Goal: Task Accomplishment & Management: Use online tool/utility

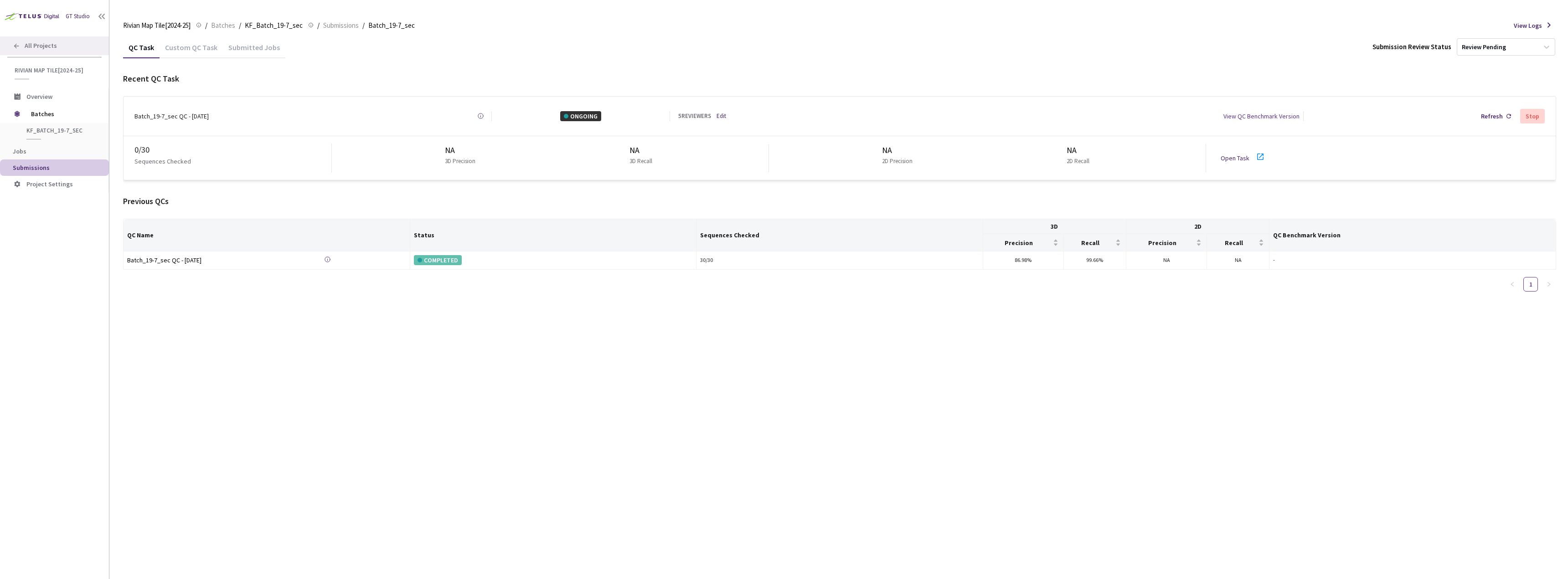
click at [44, 48] on span "All Projects" at bounding box center [40, 46] width 32 height 8
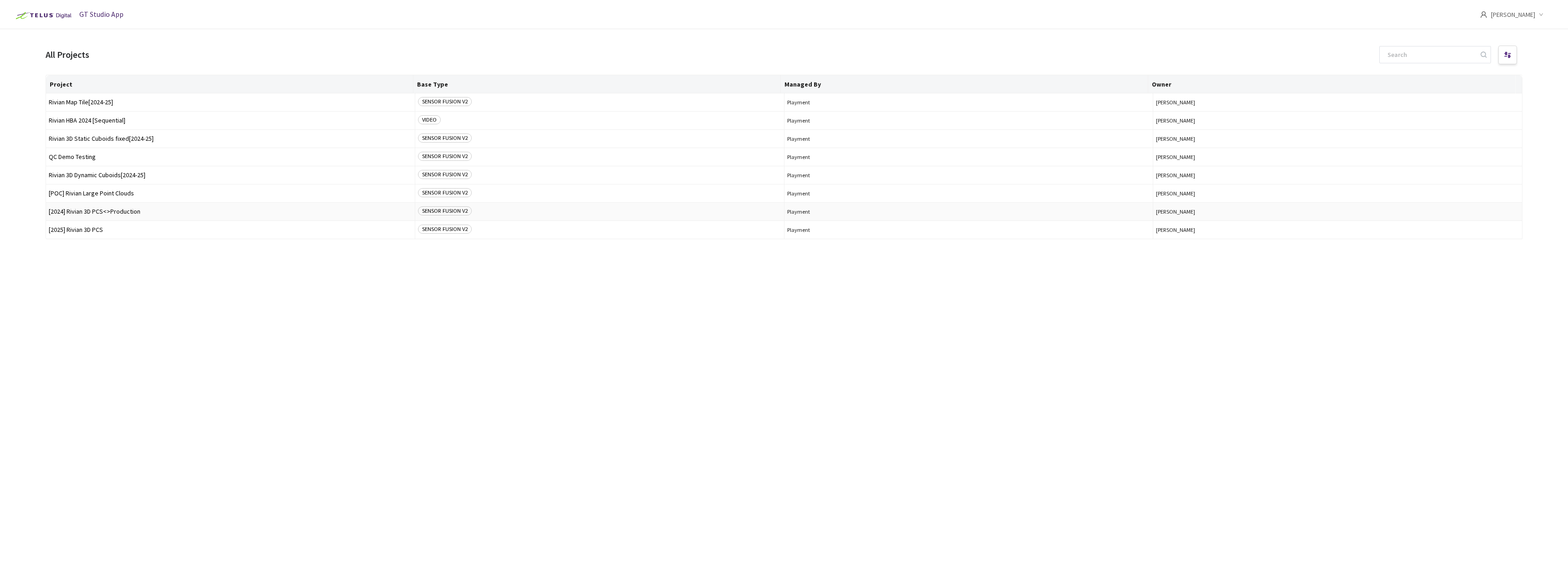
click at [130, 214] on span "[2024] Rivian 3D PCS<>Production" at bounding box center [230, 211] width 363 height 7
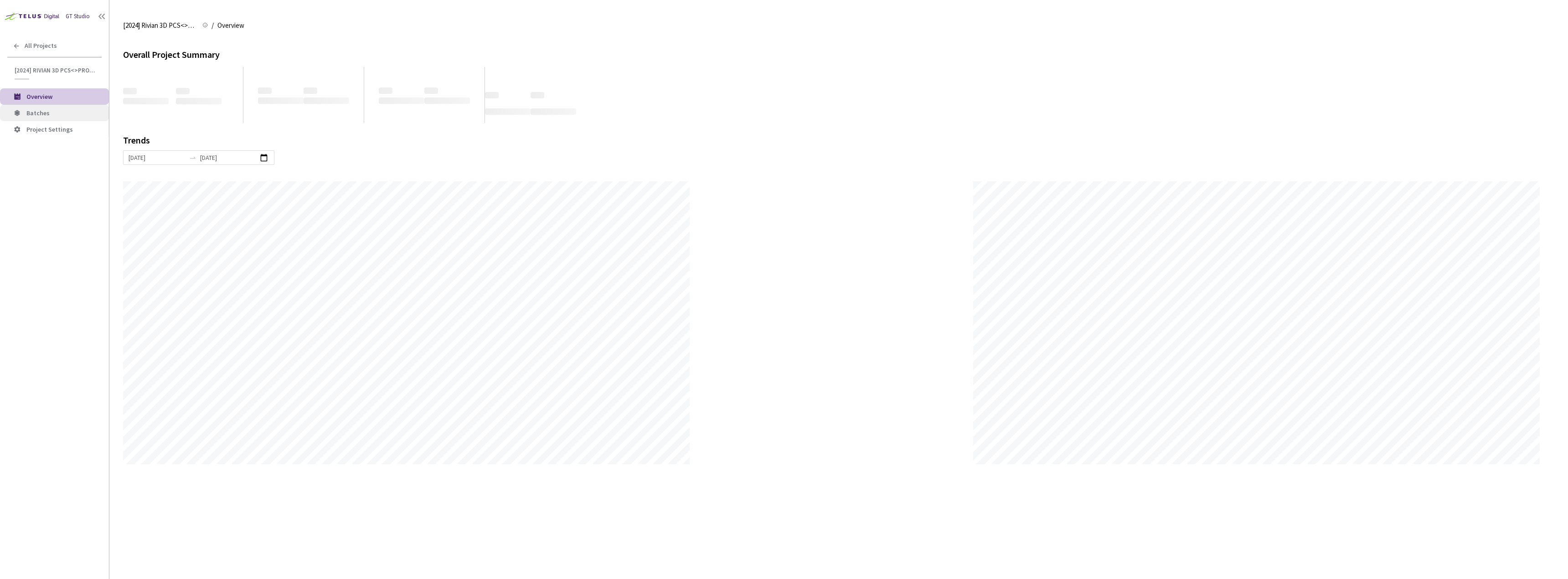
scroll to position [579, 1568]
click at [62, 117] on li "Batches" at bounding box center [54, 113] width 109 height 16
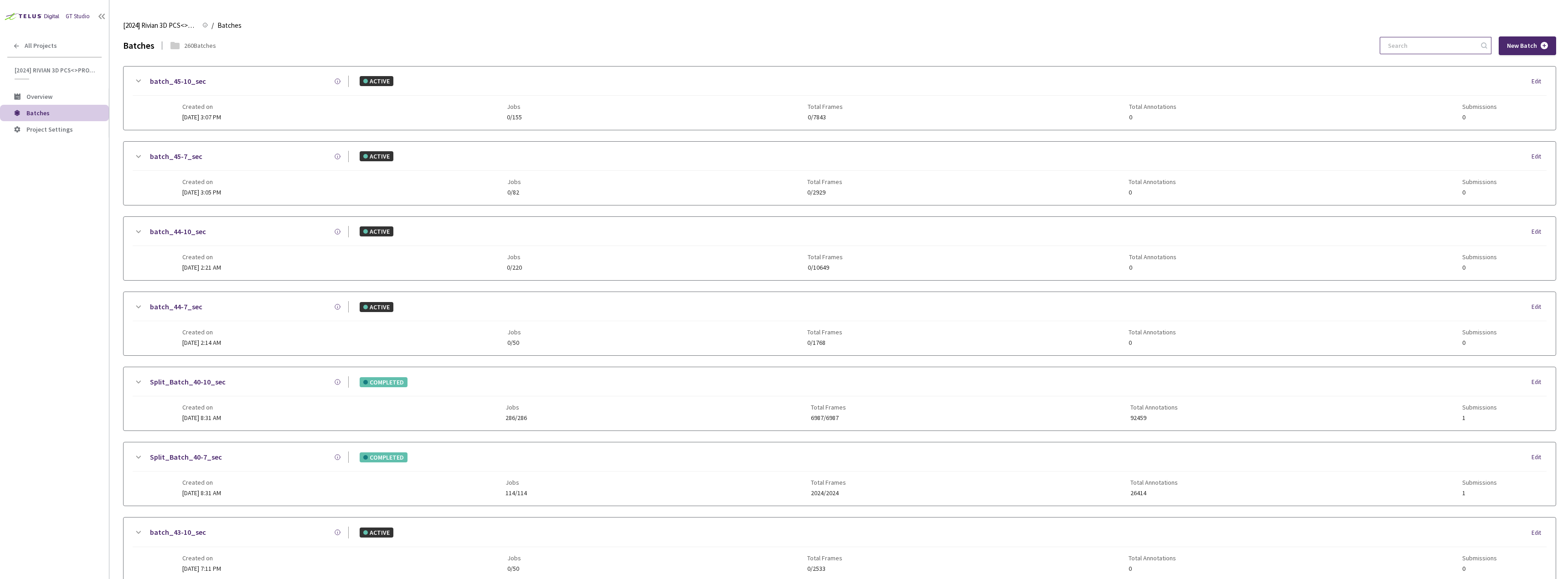
click at [1404, 41] on input at bounding box center [1431, 45] width 97 height 16
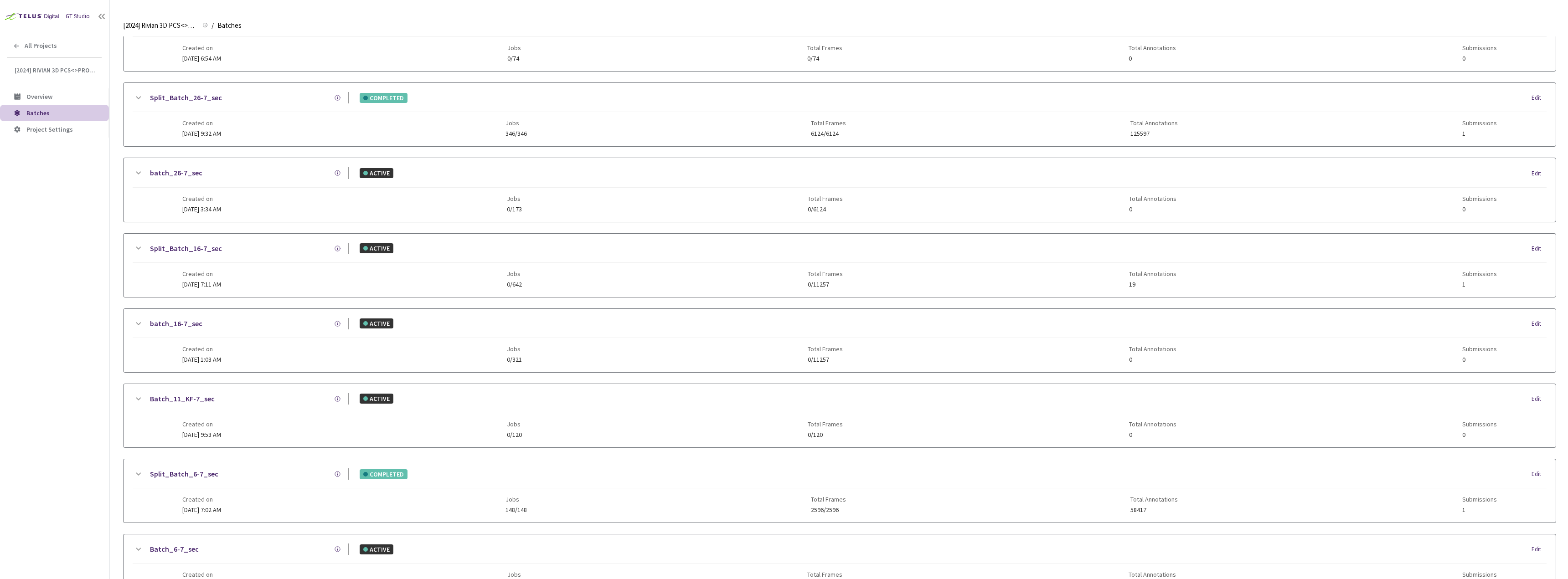
scroll to position [425, 0]
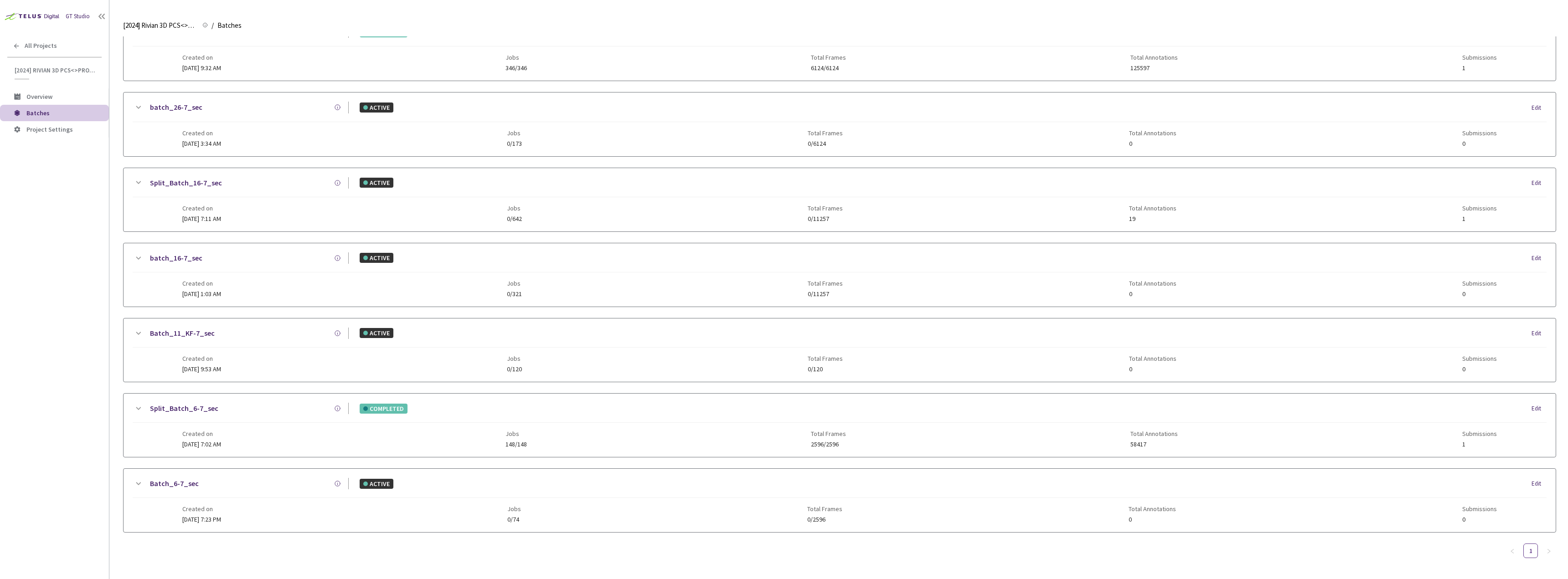
type input "6-7"
click at [198, 406] on link "Split_Batch_6-7_sec" at bounding box center [184, 408] width 68 height 12
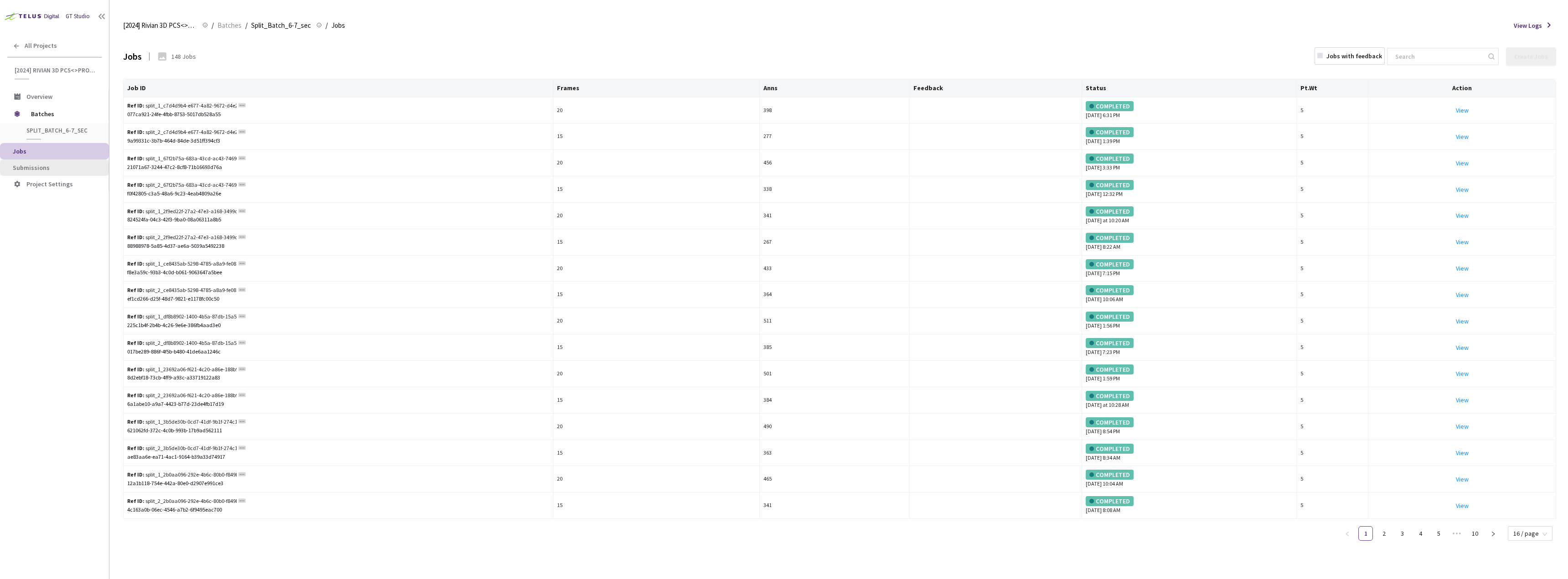
click at [81, 161] on li "Submissions" at bounding box center [54, 167] width 109 height 16
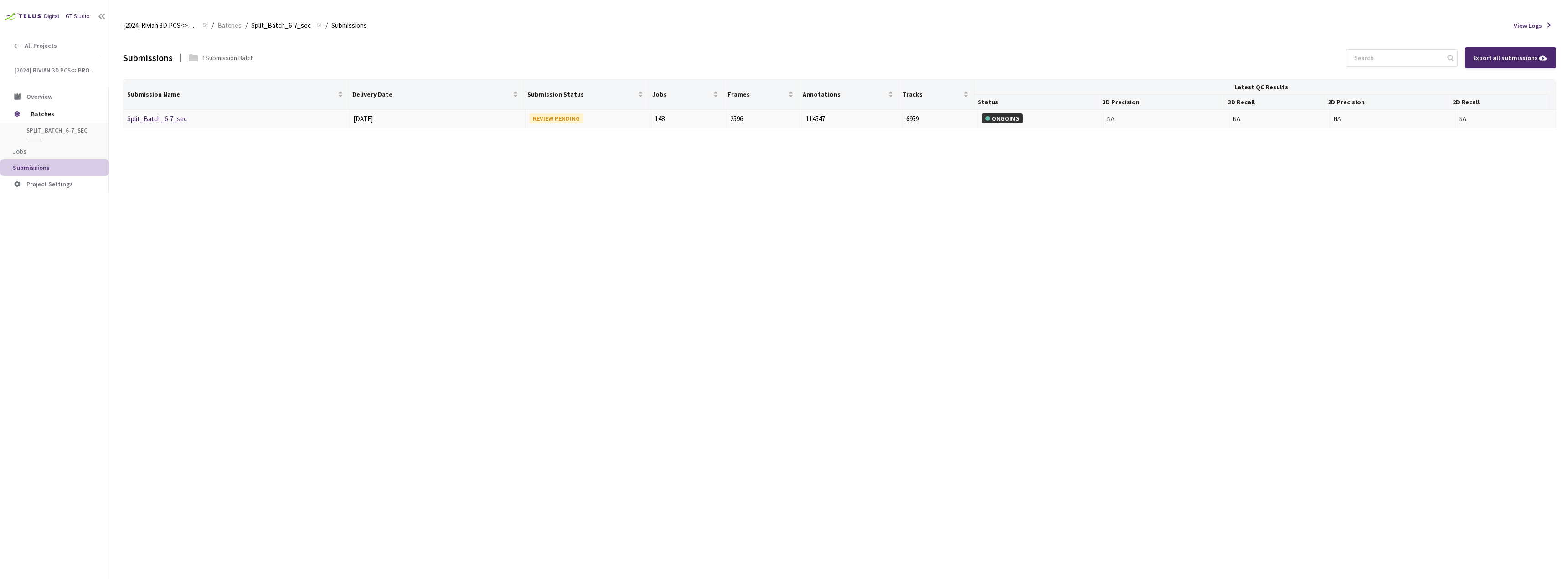
click at [169, 118] on link "Split_Batch_6-7_sec" at bounding box center [157, 119] width 60 height 9
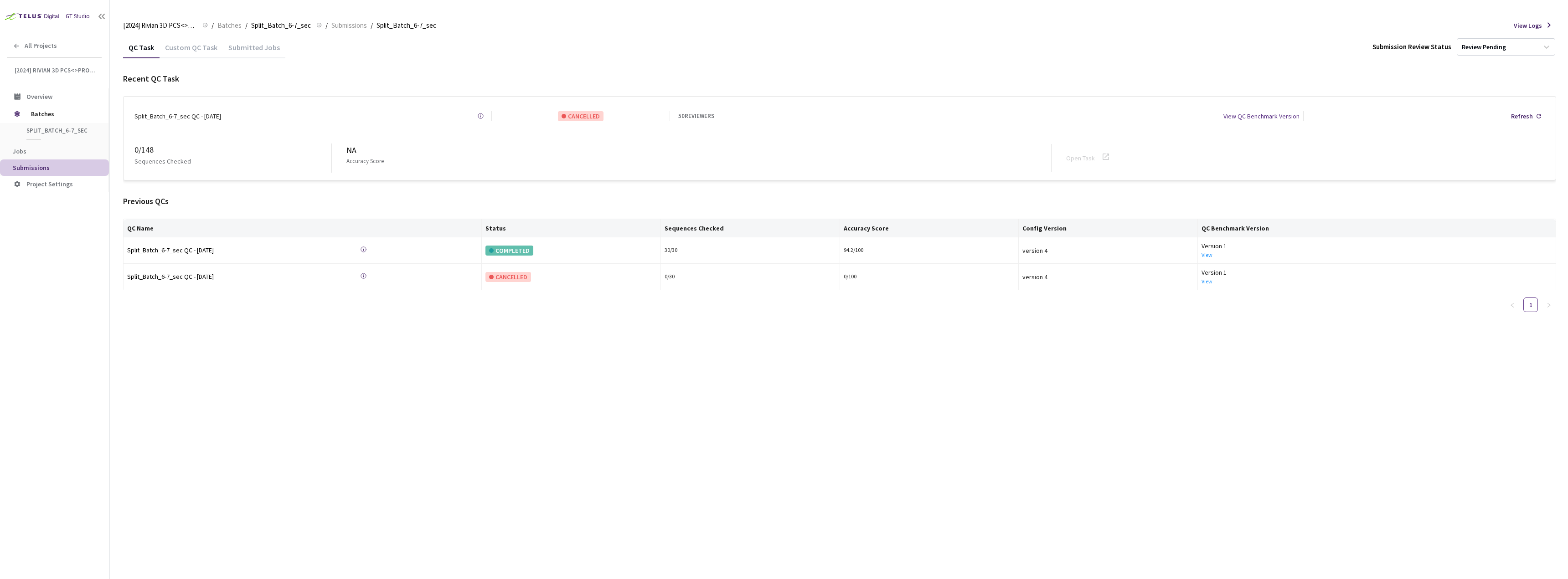
click at [192, 48] on div "Custom QC Task" at bounding box center [191, 50] width 63 height 15
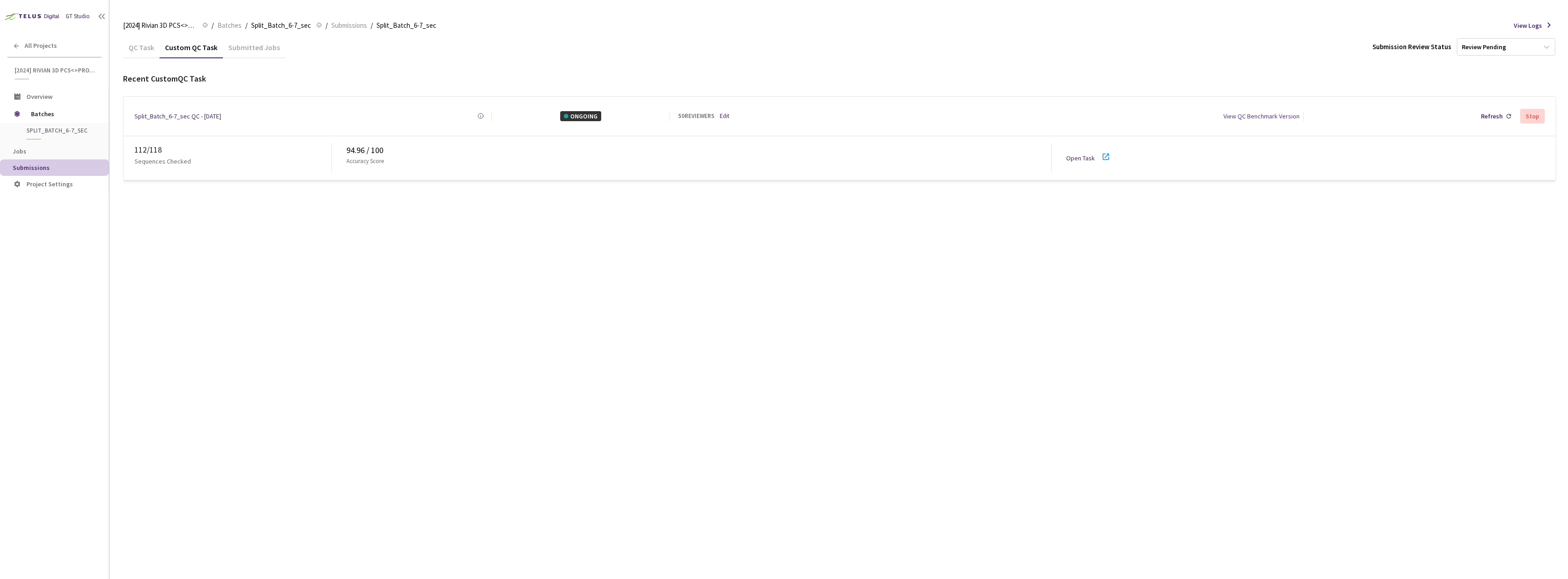
click at [1104, 158] on icon at bounding box center [1106, 157] width 11 height 11
click at [1507, 114] on icon at bounding box center [1508, 116] width 4 height 4
click at [1482, 116] on div "Refresh" at bounding box center [1496, 116] width 37 height 17
click at [1491, 109] on div "Refresh" at bounding box center [1496, 116] width 37 height 17
click at [1486, 116] on div "Refresh" at bounding box center [1492, 116] width 22 height 10
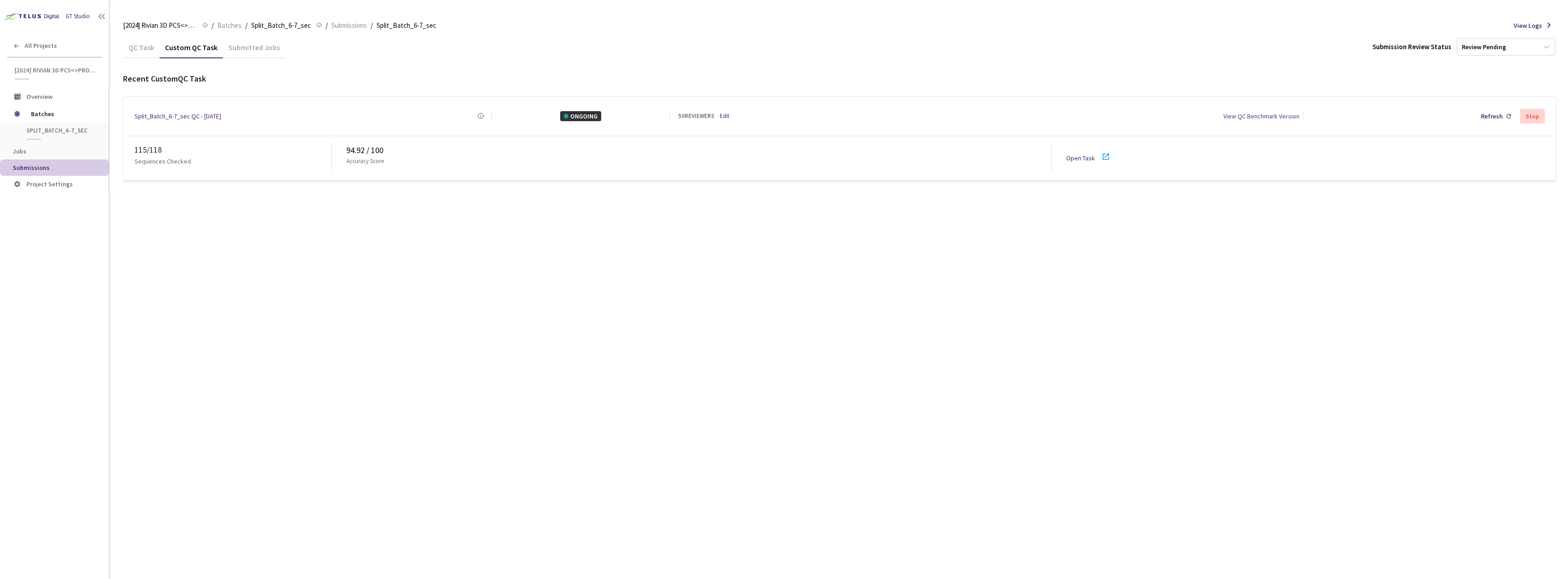
click at [148, 150] on div "115 / 118" at bounding box center [233, 150] width 197 height 13
click at [141, 147] on div "115 / 118" at bounding box center [233, 150] width 197 height 13
click at [147, 146] on div "115 / 118" at bounding box center [233, 150] width 197 height 13
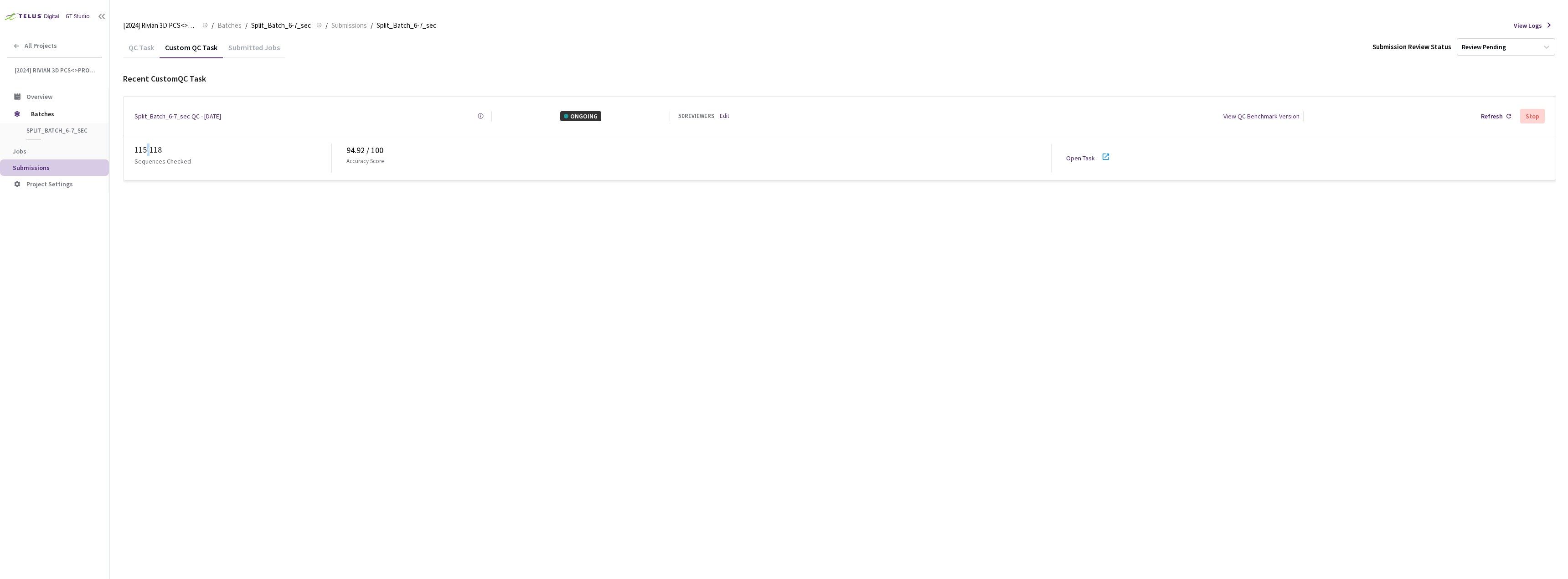
click at [147, 146] on div "115 / 118" at bounding box center [233, 150] width 197 height 13
click at [349, 146] on div "94.92 / 100" at bounding box center [699, 150] width 705 height 13
click at [384, 149] on div "94.92 / 100" at bounding box center [699, 150] width 705 height 13
click at [382, 149] on div "94.92 / 100" at bounding box center [699, 150] width 705 height 13
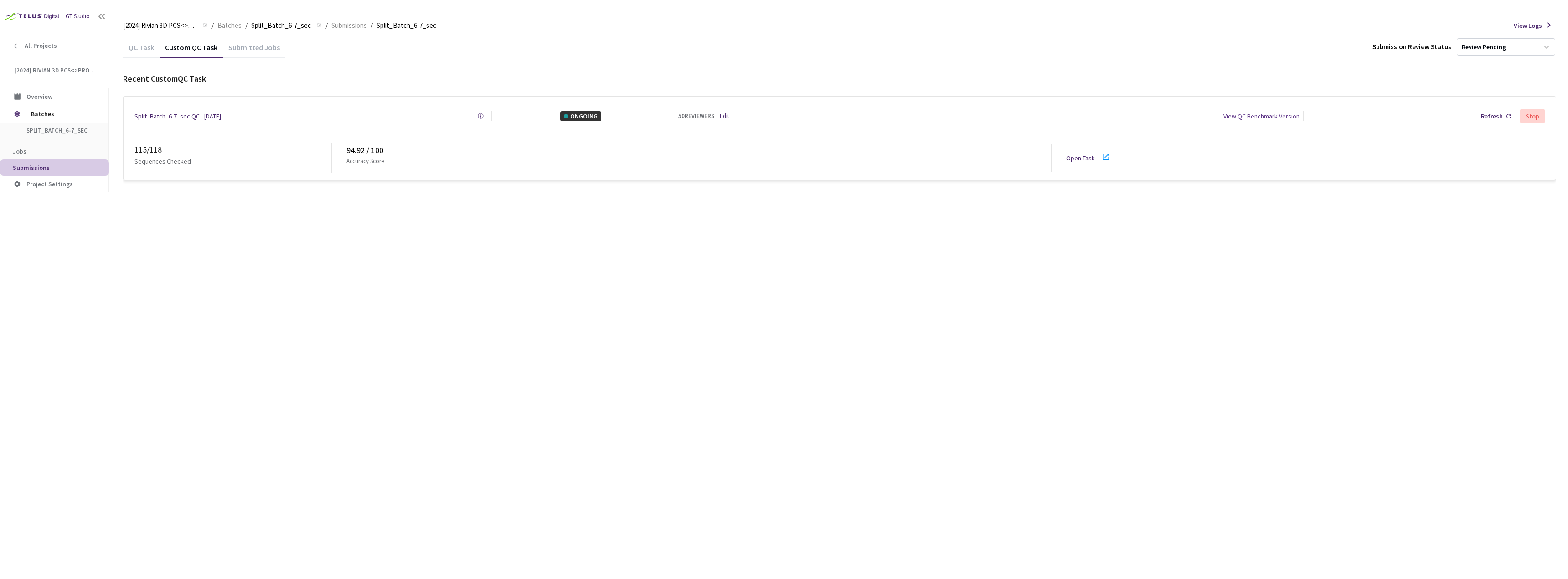
click at [382, 149] on div "94.92 / 100" at bounding box center [699, 150] width 705 height 13
click at [380, 150] on div "94.92 / 100" at bounding box center [699, 150] width 705 height 13
click at [378, 158] on p "Accuracy Score" at bounding box center [365, 161] width 37 height 9
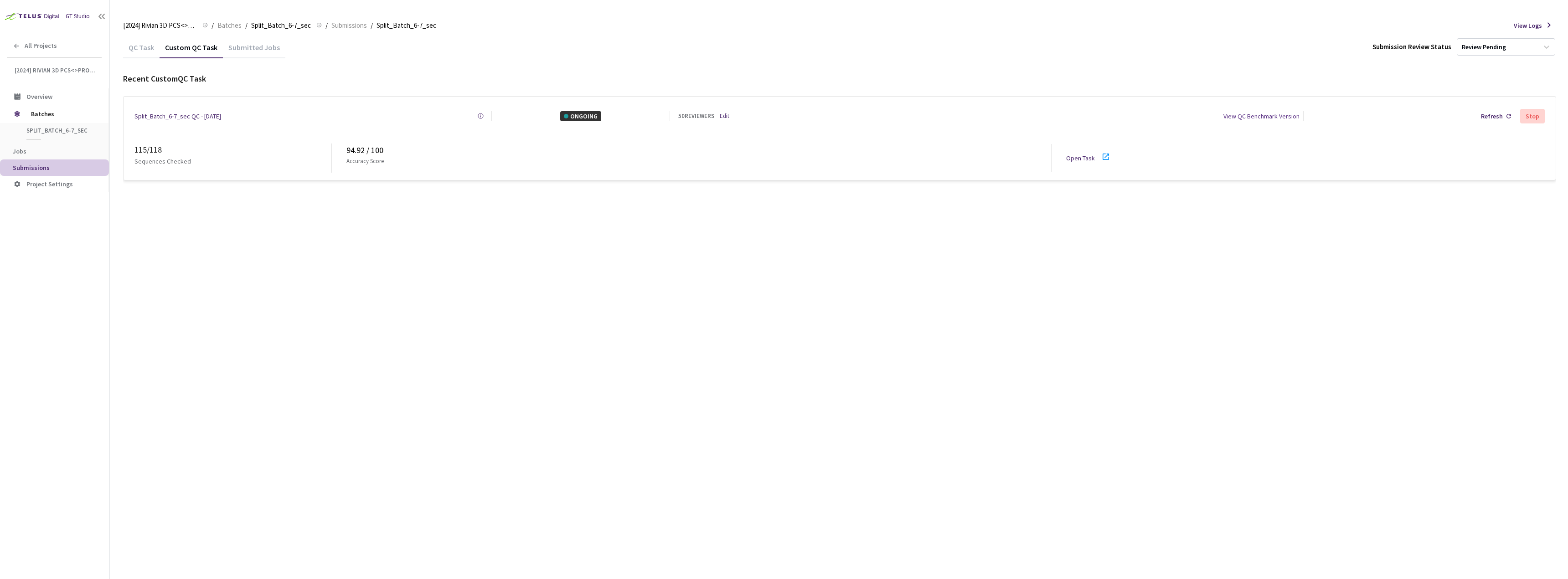
click at [362, 161] on p "Accuracy Score" at bounding box center [365, 161] width 37 height 9
click at [378, 159] on p "Accuracy Score" at bounding box center [365, 161] width 37 height 9
click at [390, 148] on div "94.92 / 100" at bounding box center [699, 150] width 705 height 13
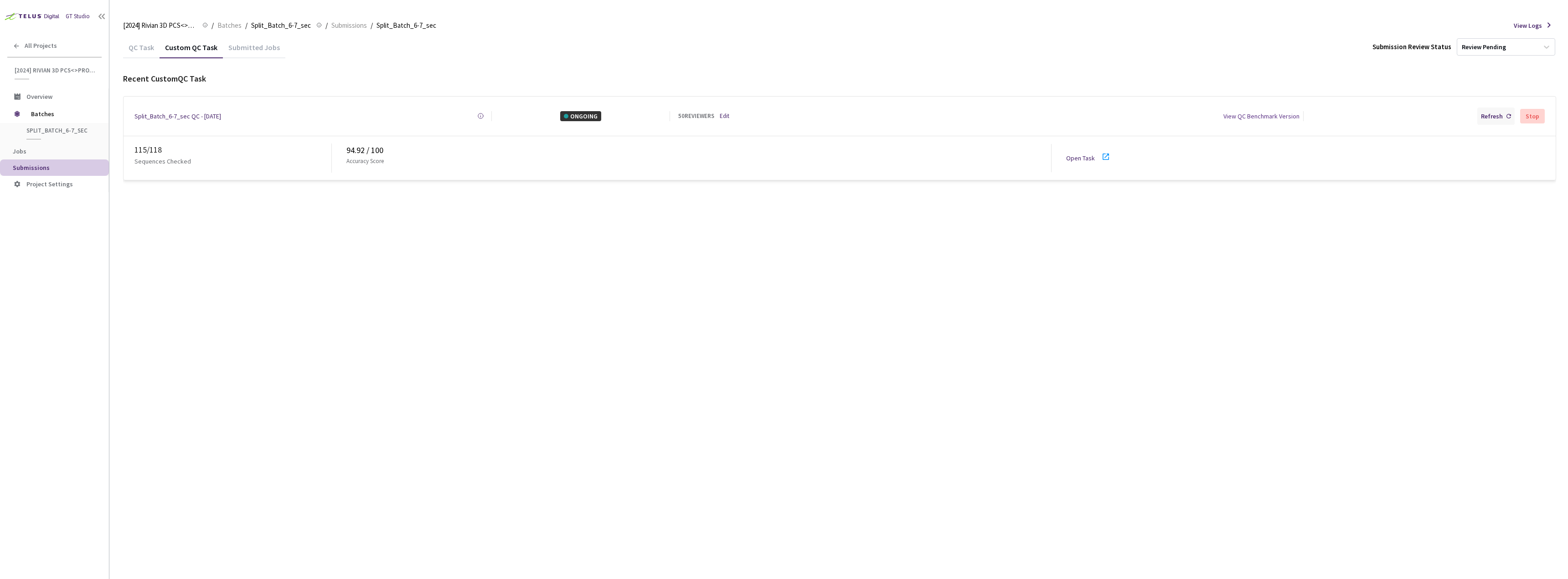
click at [1483, 114] on div "Refresh" at bounding box center [1492, 116] width 22 height 10
click at [721, 115] on link "Edit" at bounding box center [724, 116] width 10 height 9
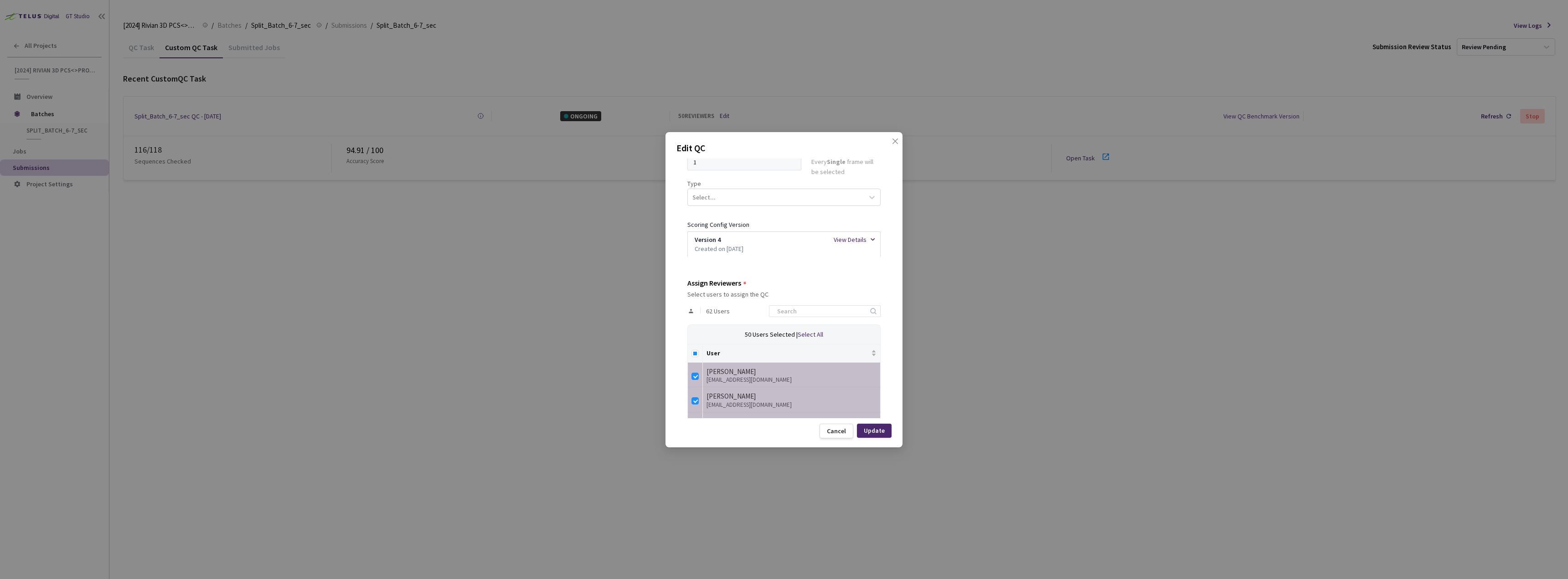
scroll to position [137, 0]
click at [698, 338] on input "Select all" at bounding box center [695, 340] width 7 height 7
checkbox input "true"
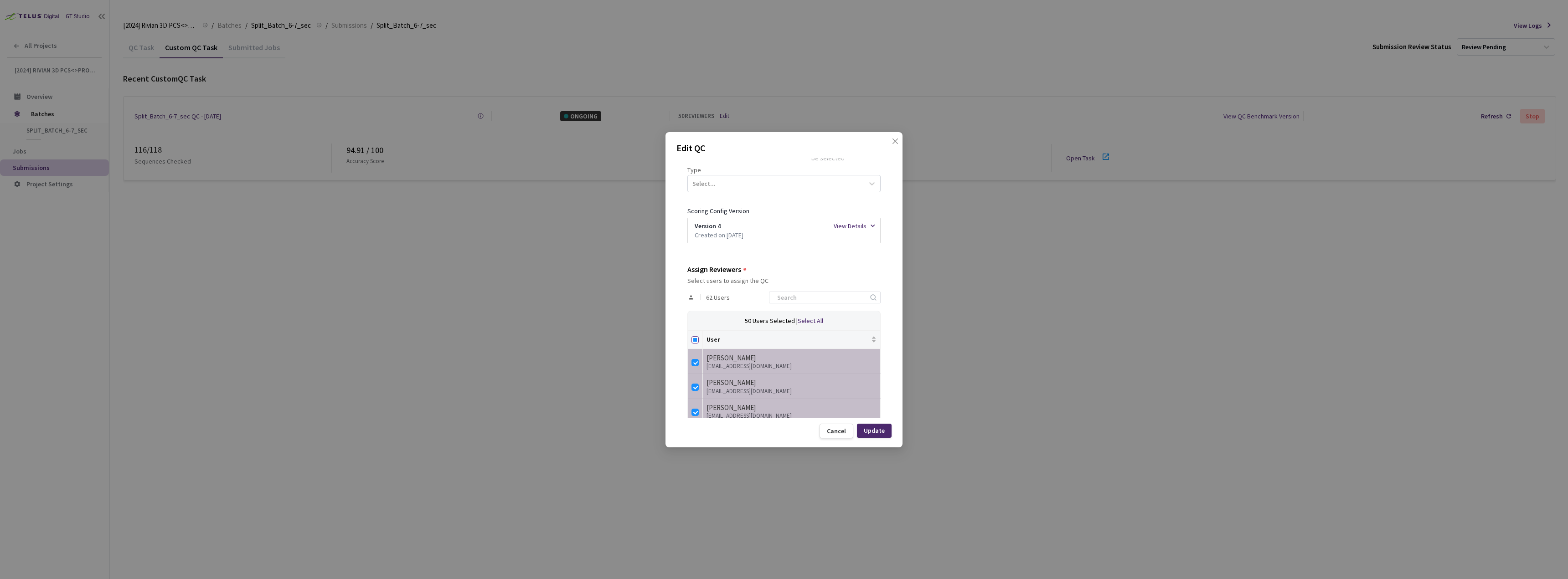
checkbox input "true"
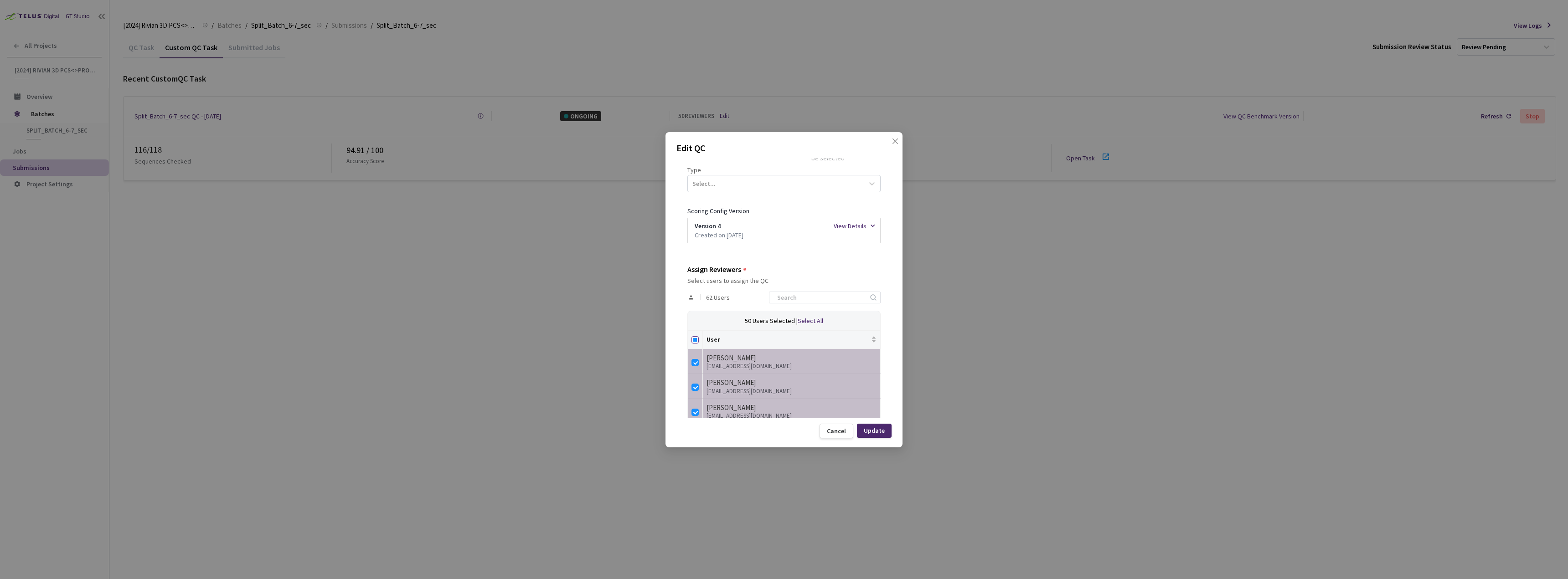
checkbox input "true"
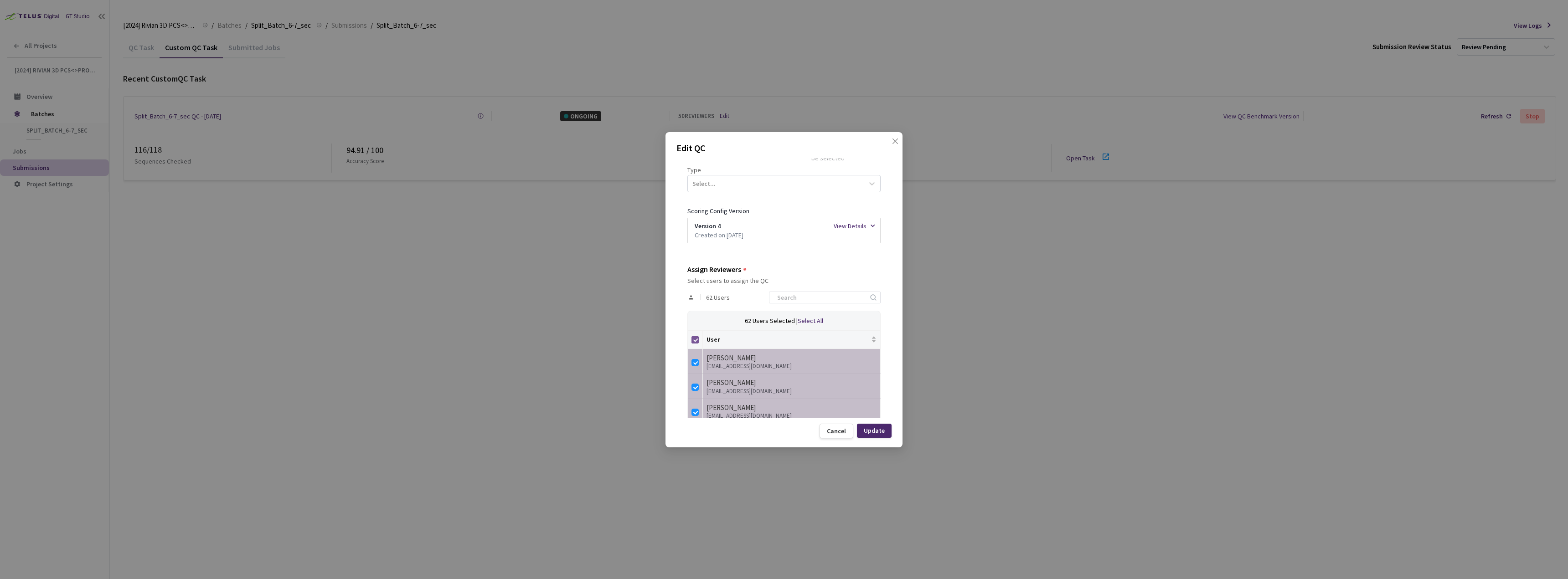
click at [697, 340] on input "Select all" at bounding box center [695, 340] width 7 height 7
checkbox input "false"
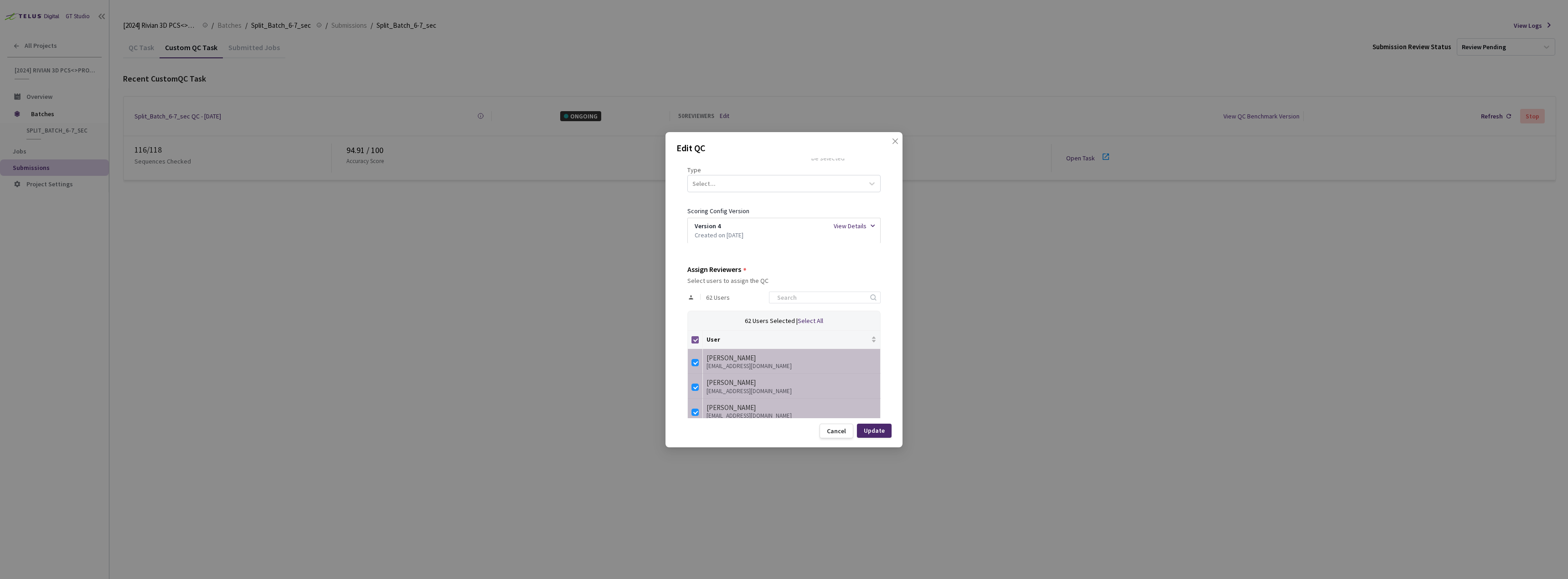
checkbox input "false"
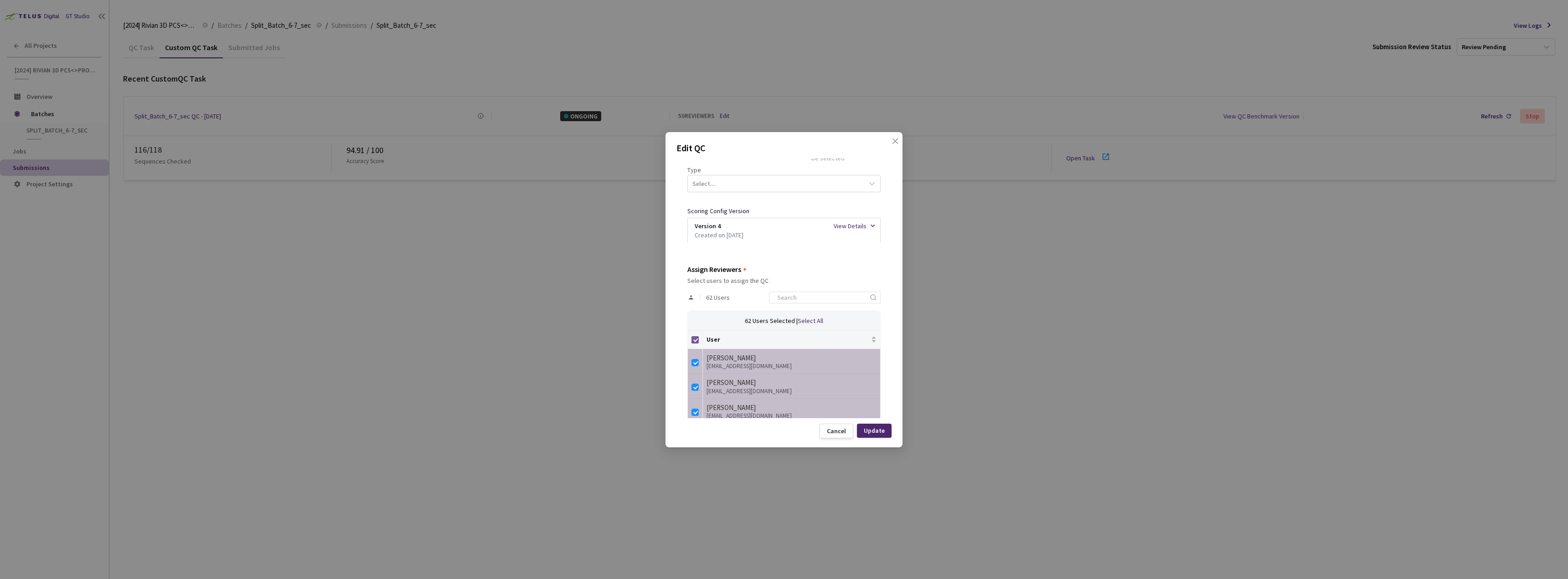
checkbox input "false"
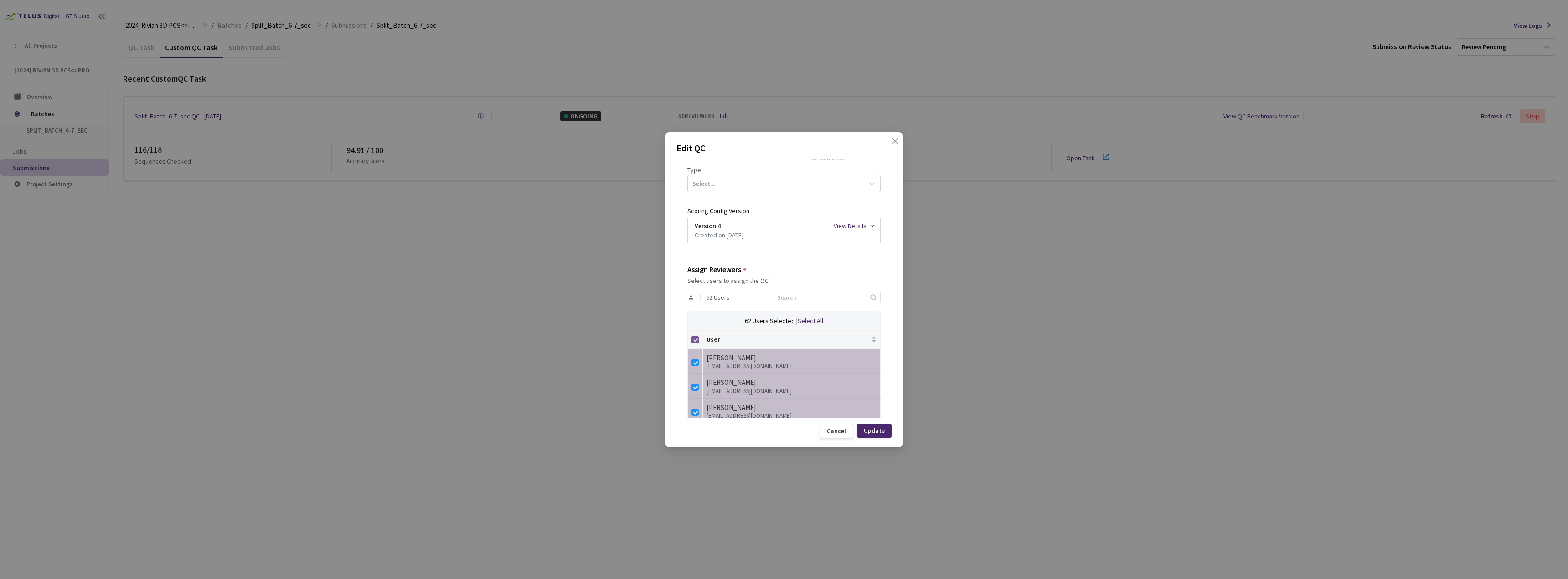
checkbox input "false"
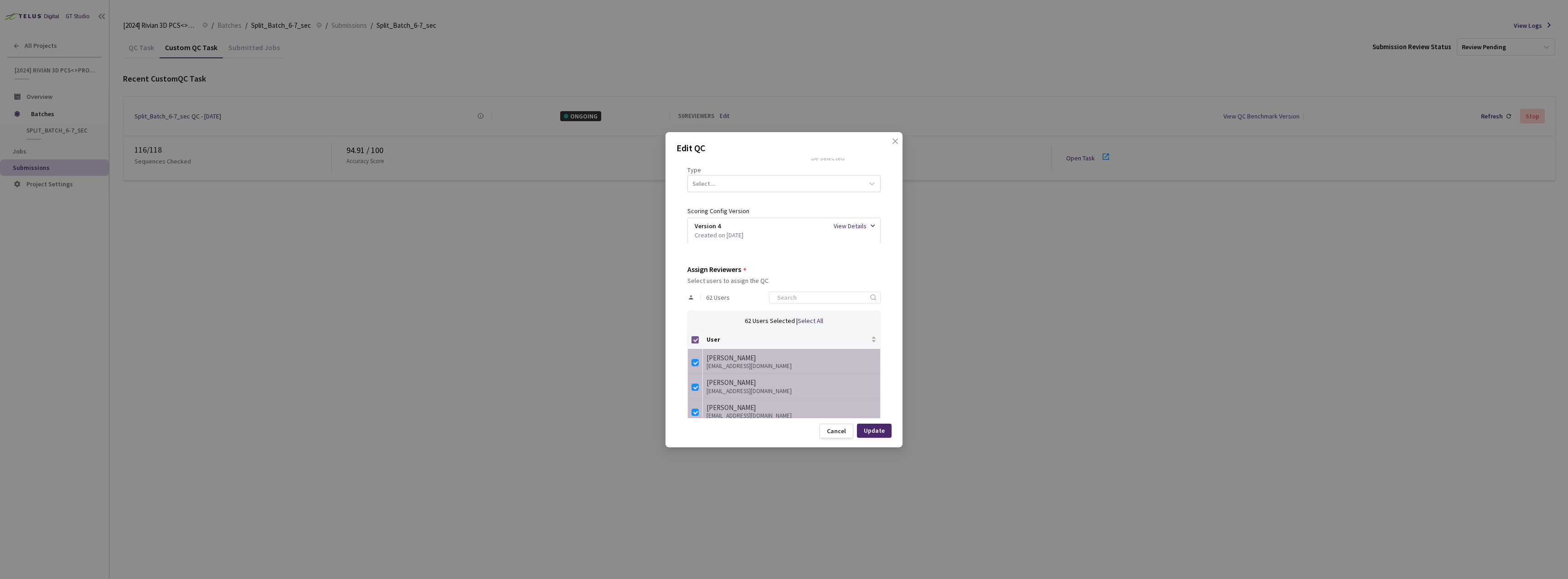
checkbox input "false"
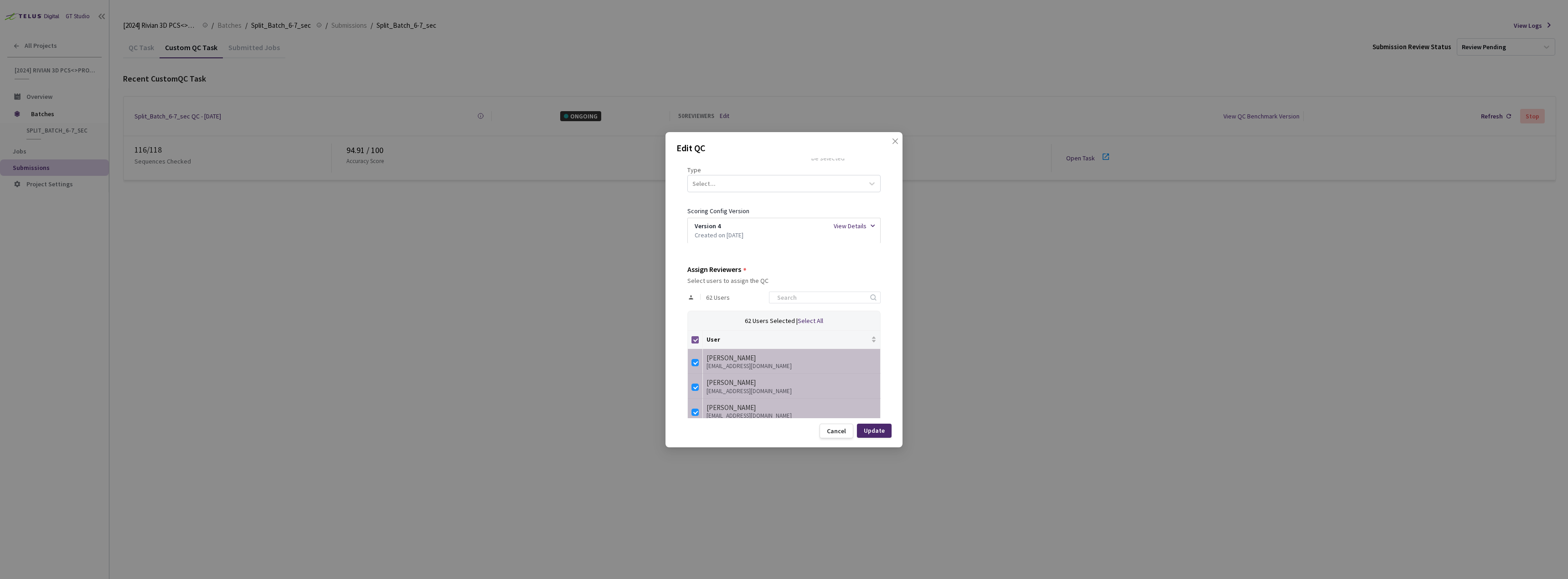
checkbox input "false"
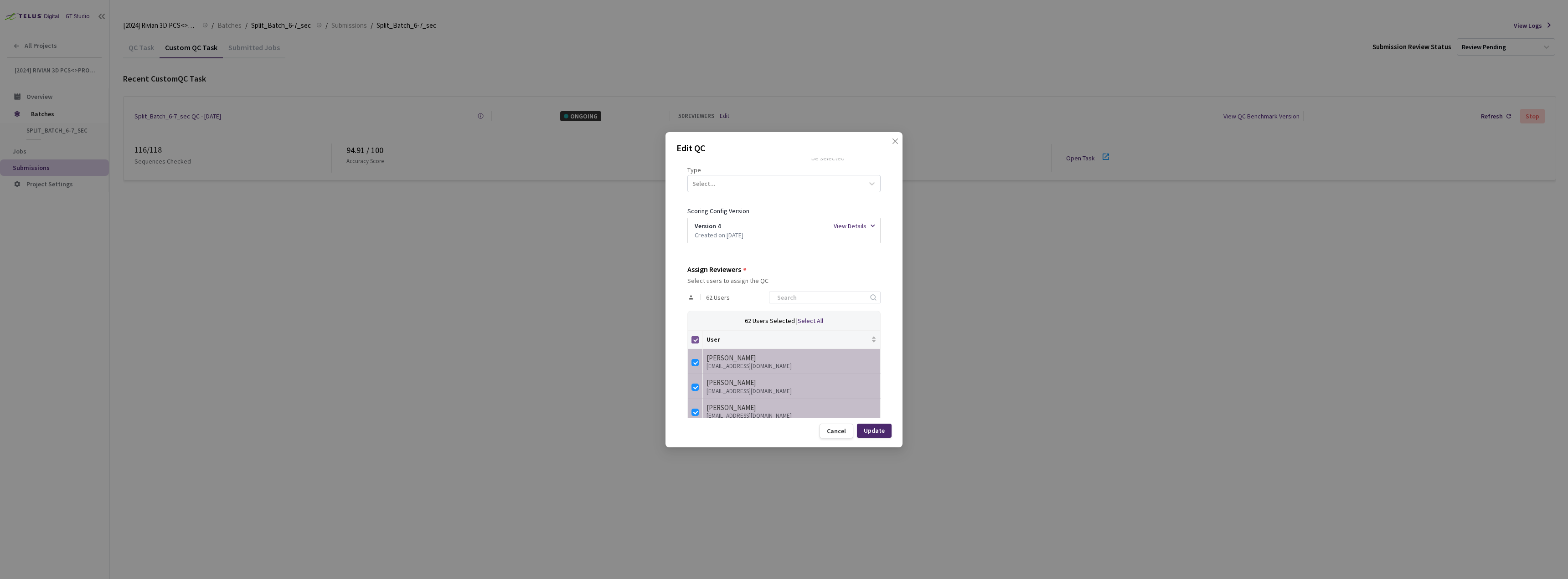
checkbox input "false"
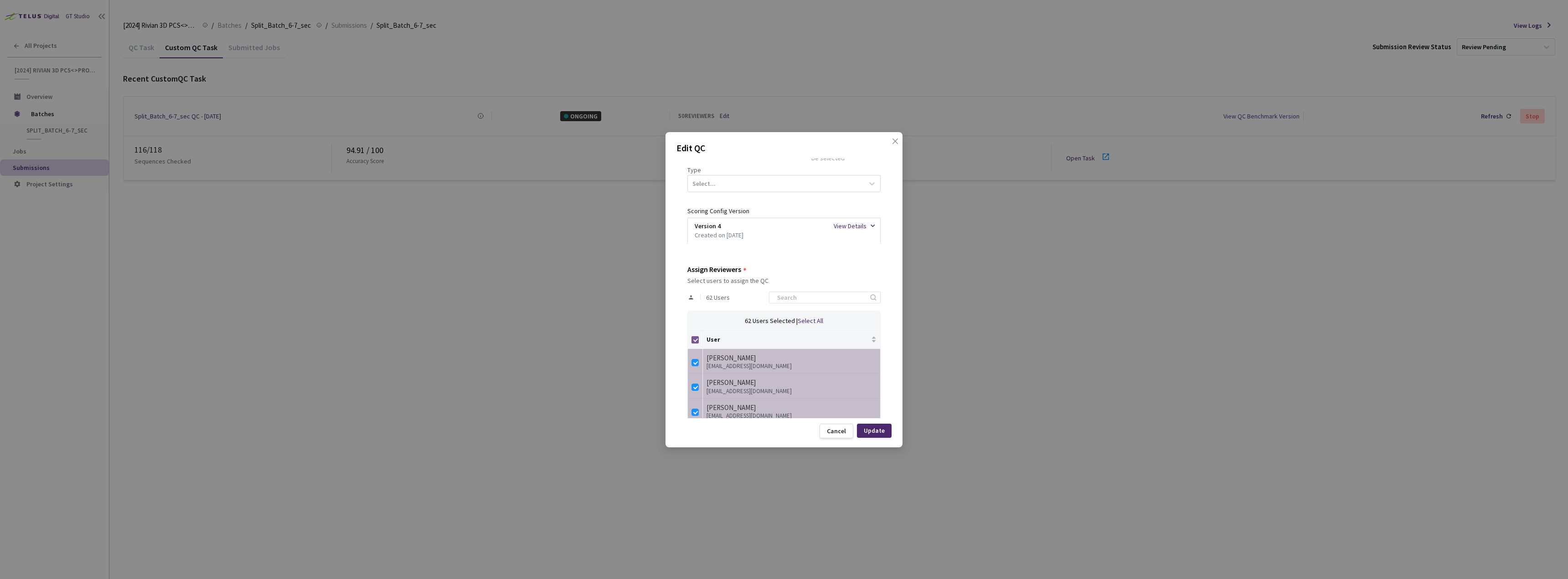
checkbox input "false"
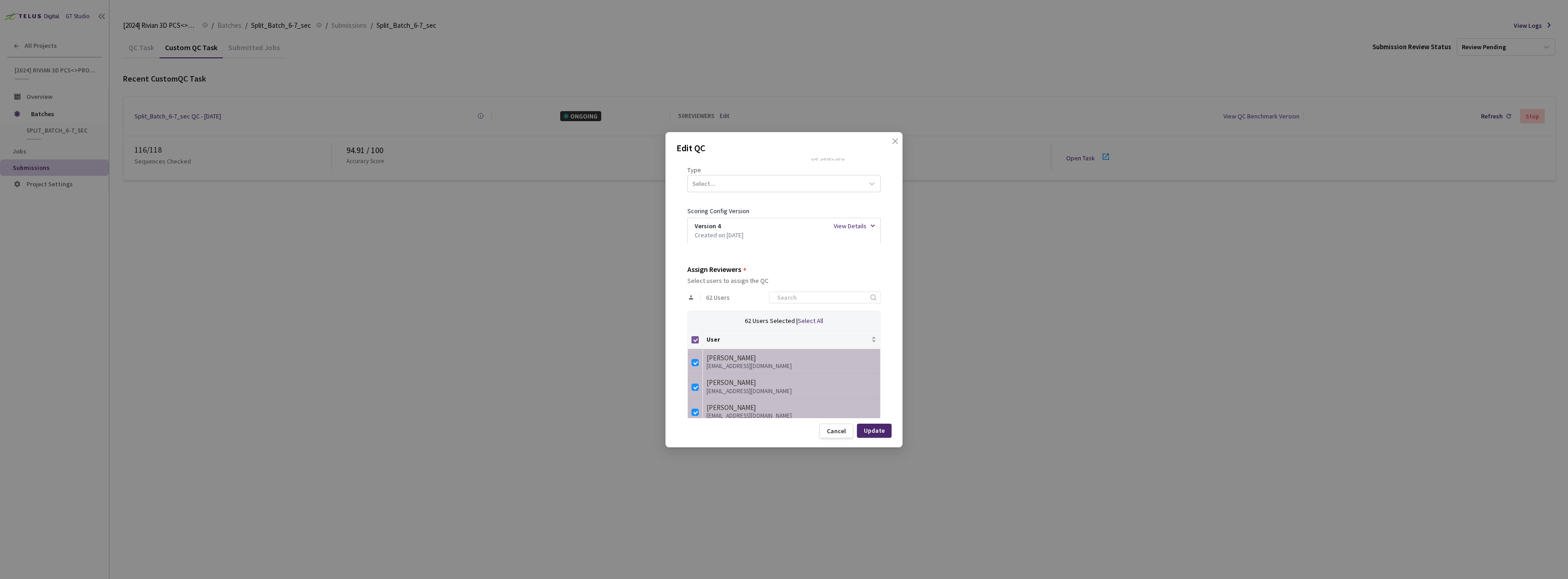
checkbox input "false"
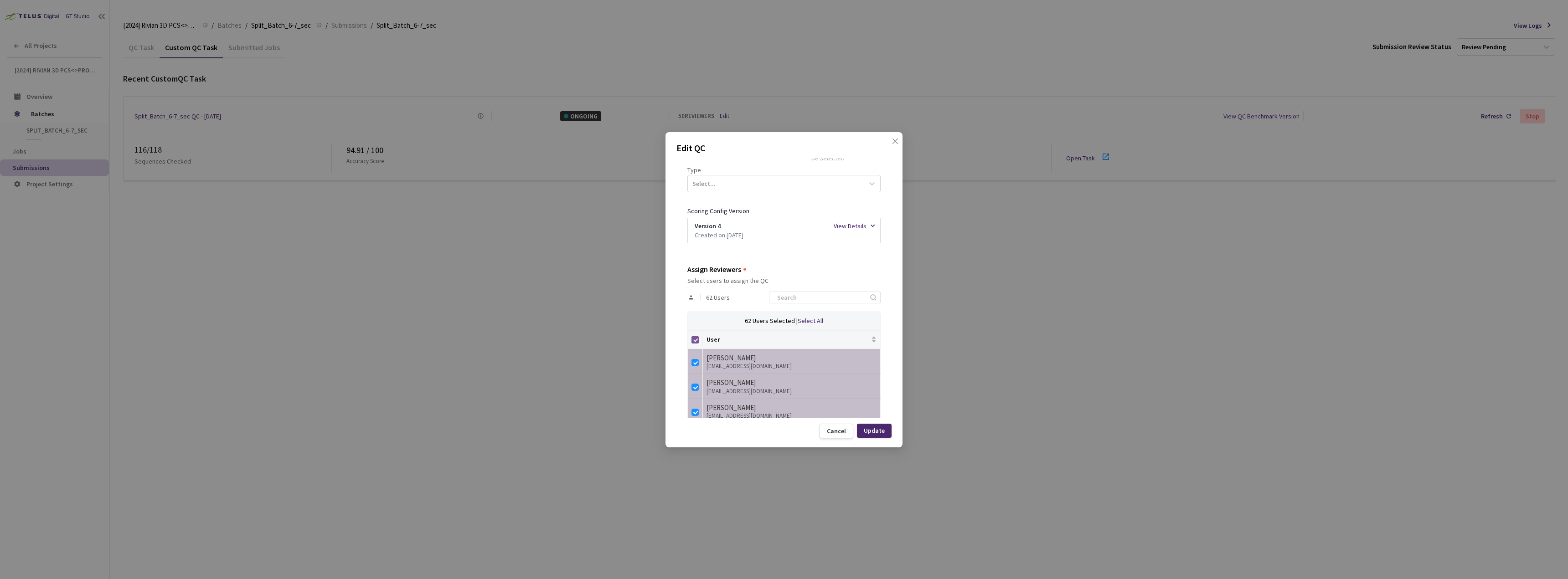
checkbox input "false"
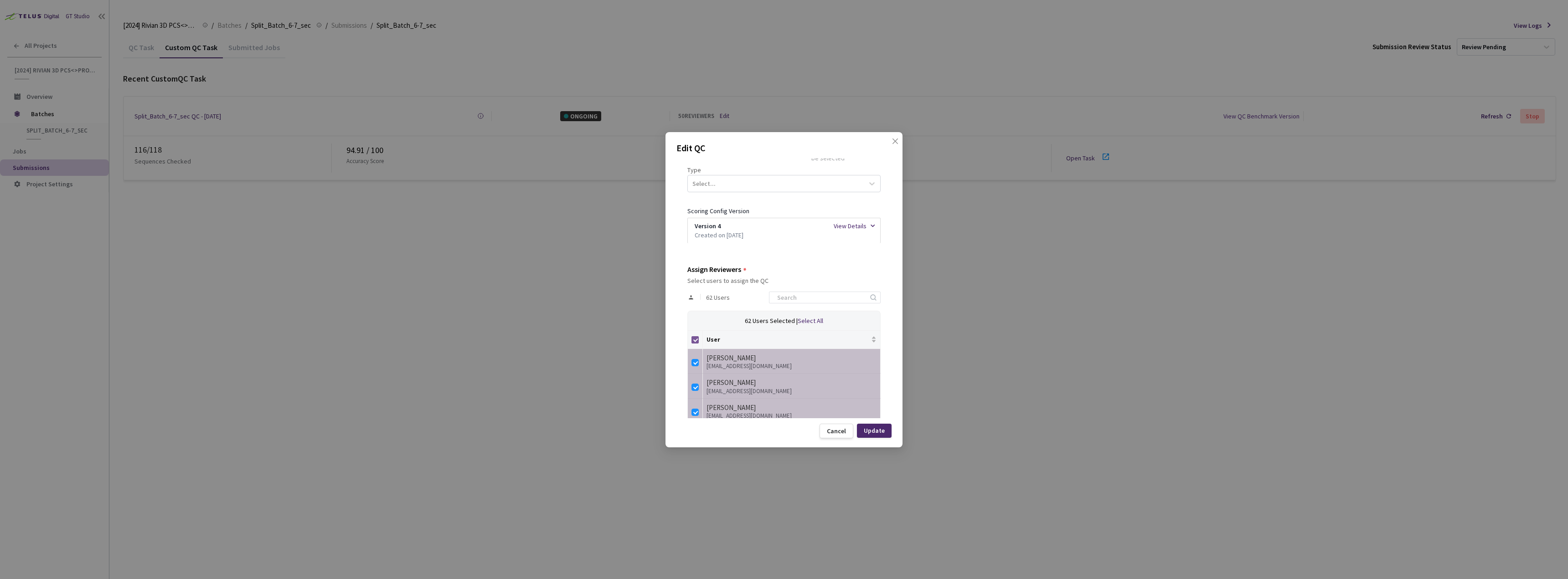
checkbox input "false"
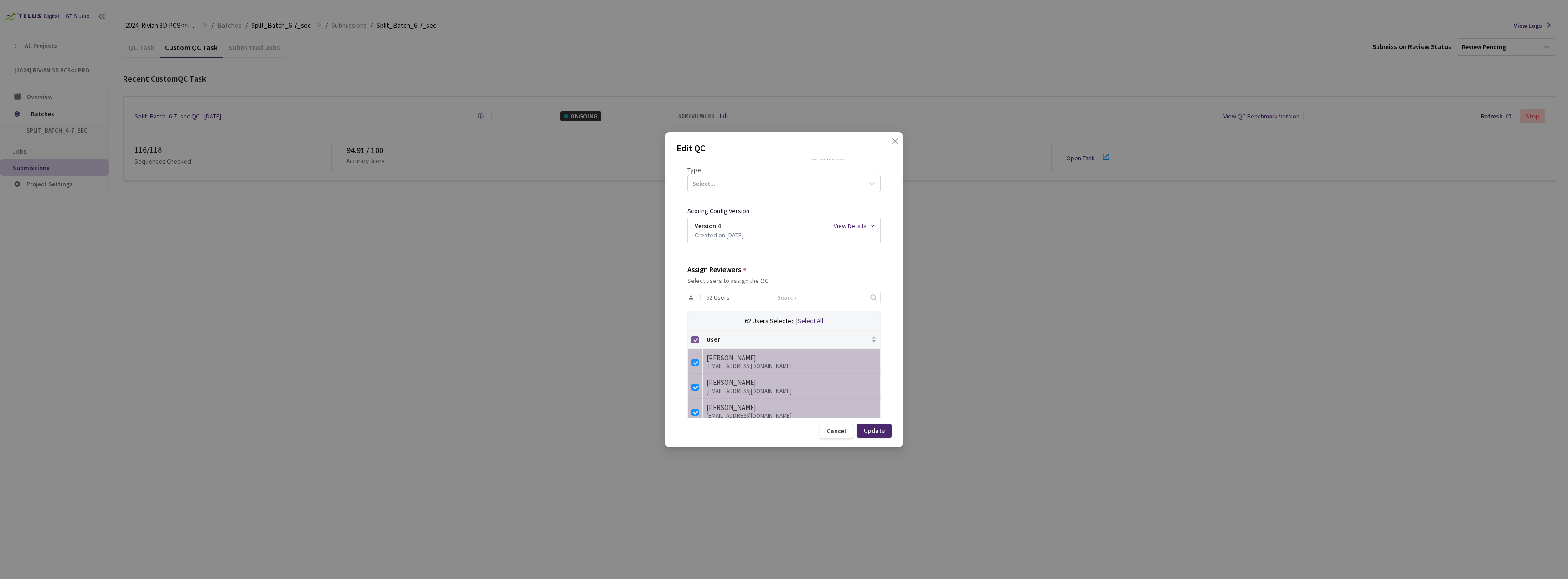
checkbox input "false"
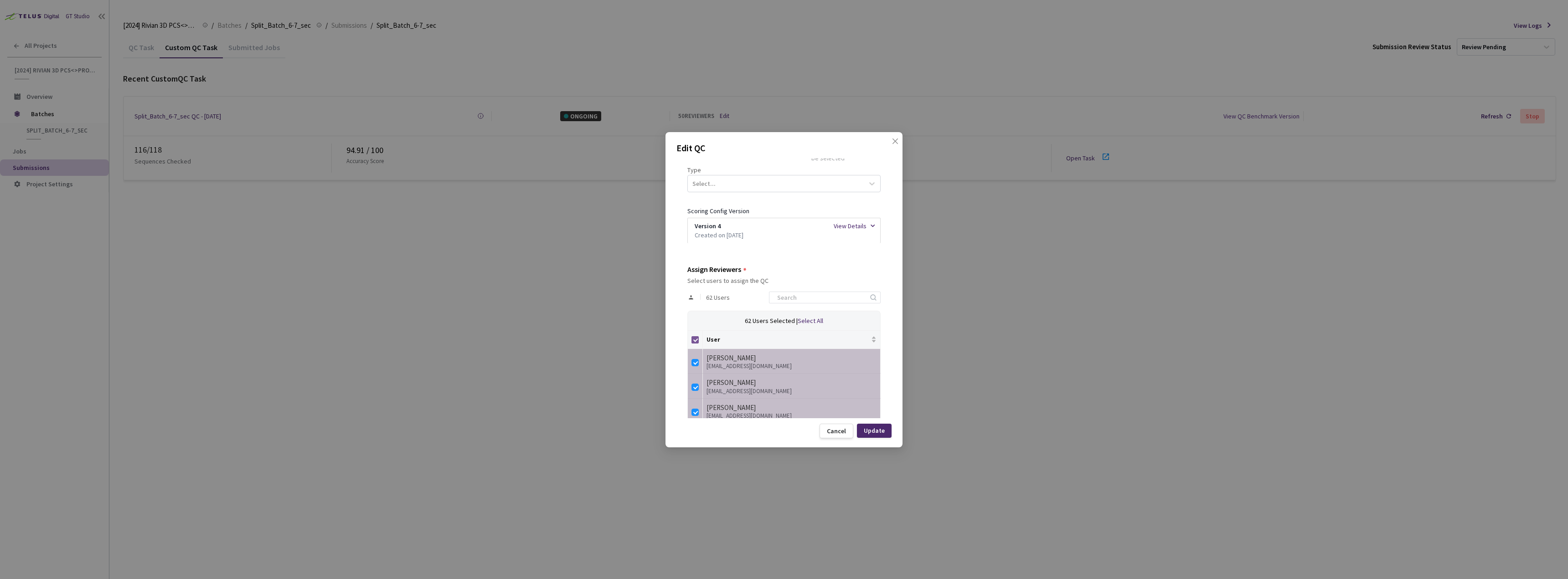
checkbox input "false"
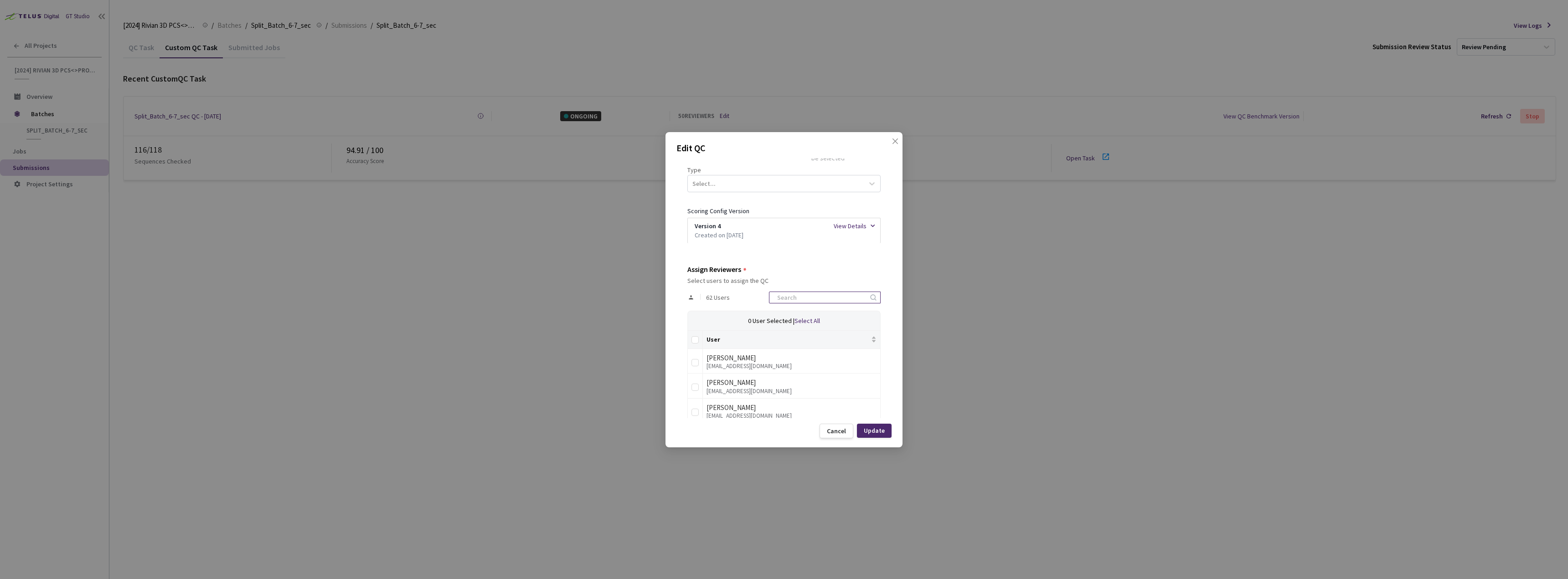
click at [808, 296] on input at bounding box center [821, 297] width 97 height 11
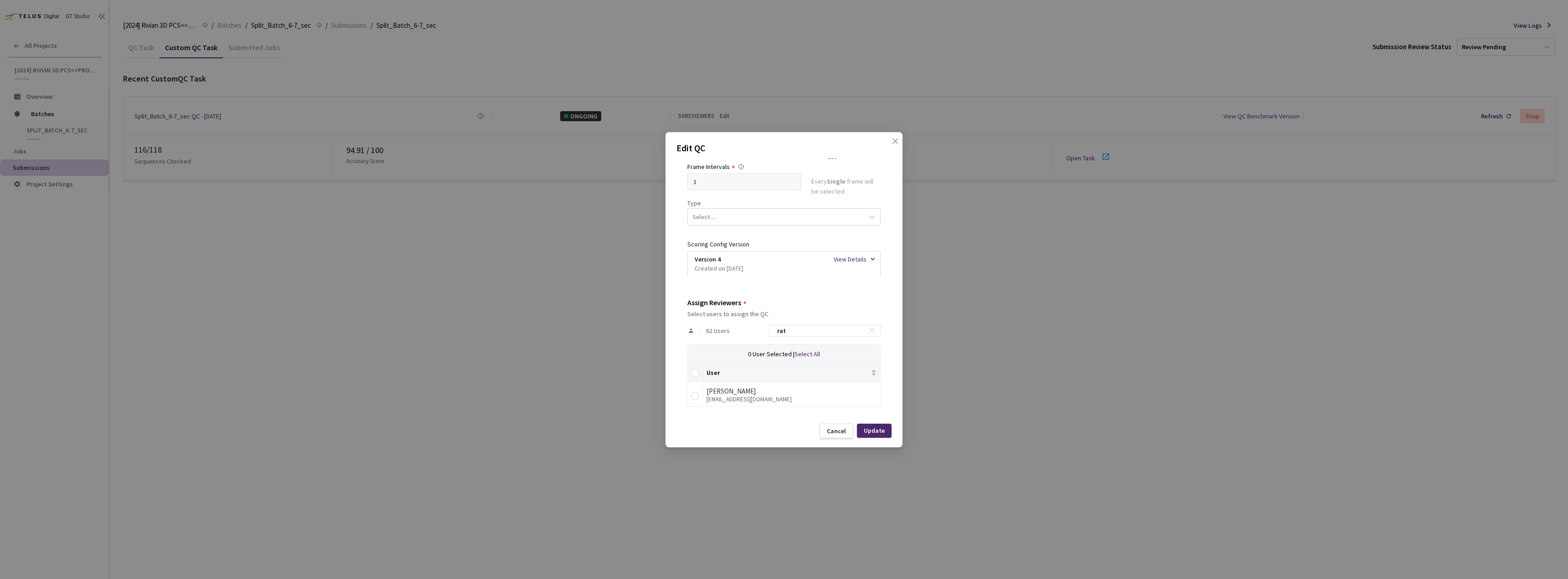
scroll to position [103, 0]
type input "rat"
click at [698, 398] on input "checkbox" at bounding box center [695, 396] width 7 height 7
checkbox input "true"
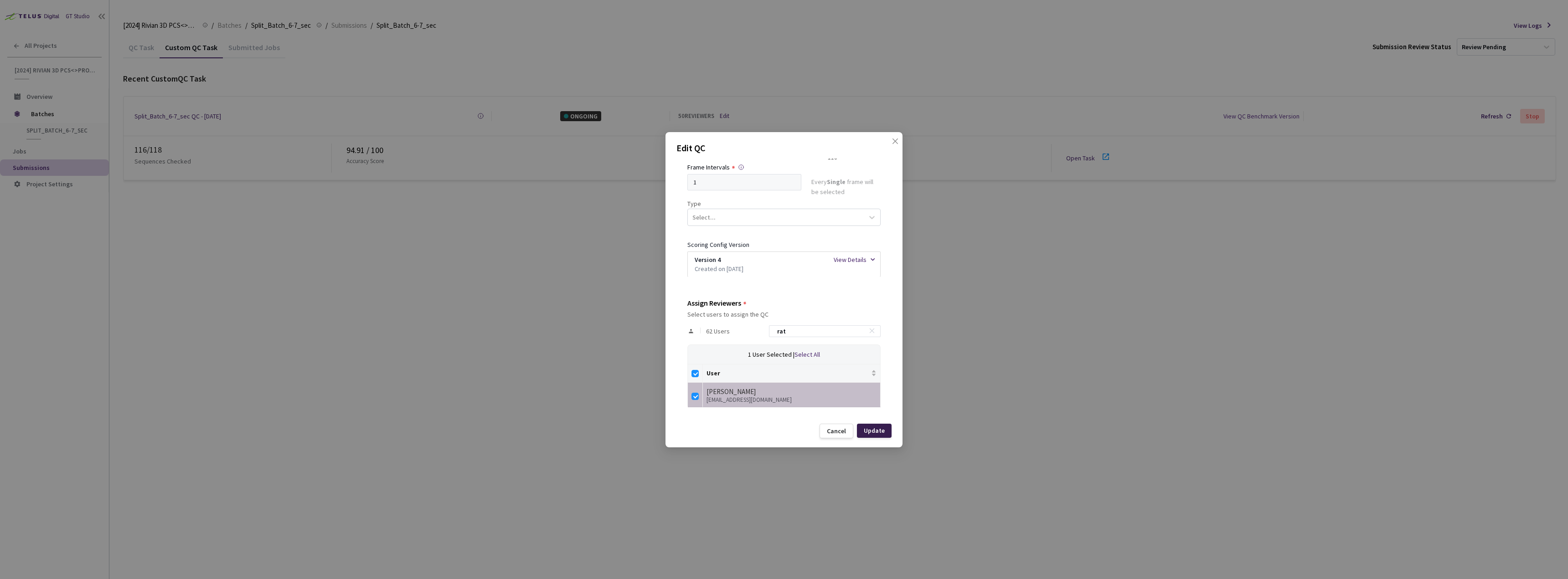
click at [884, 431] on div "Update" at bounding box center [874, 431] width 21 height 7
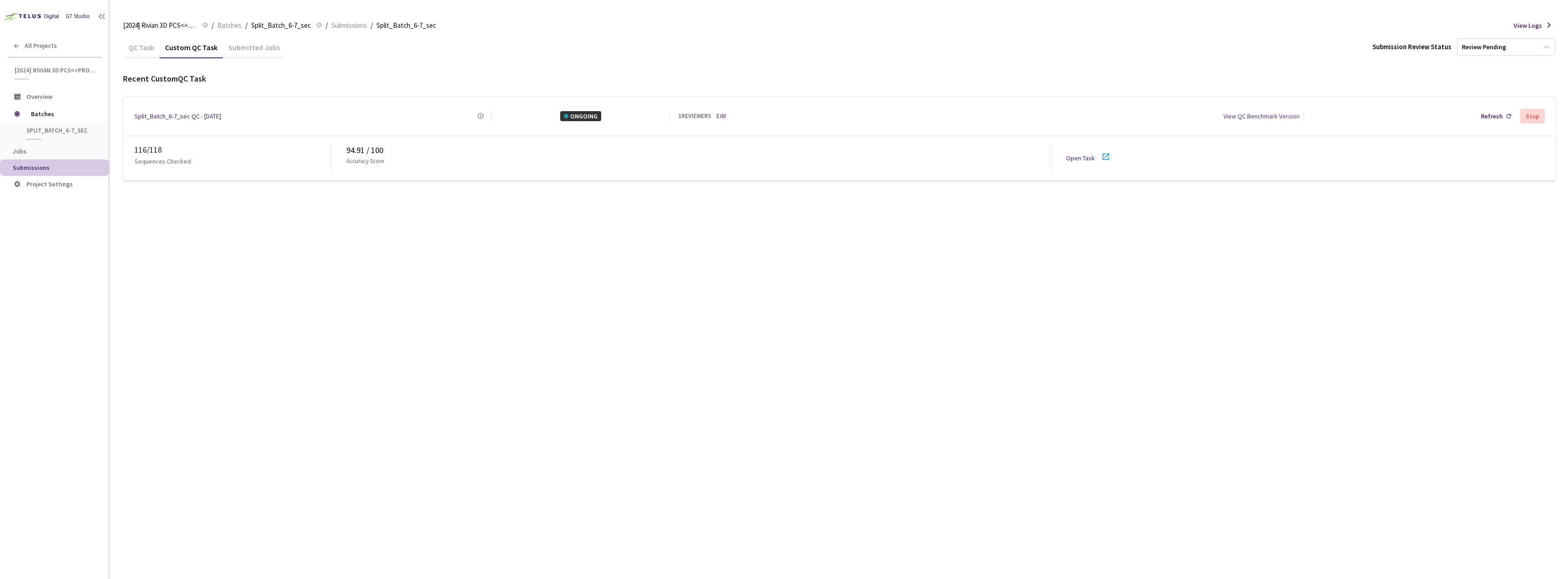
click at [1105, 151] on icon at bounding box center [1106, 157] width 11 height 11
